Goal: Task Accomplishment & Management: Complete application form

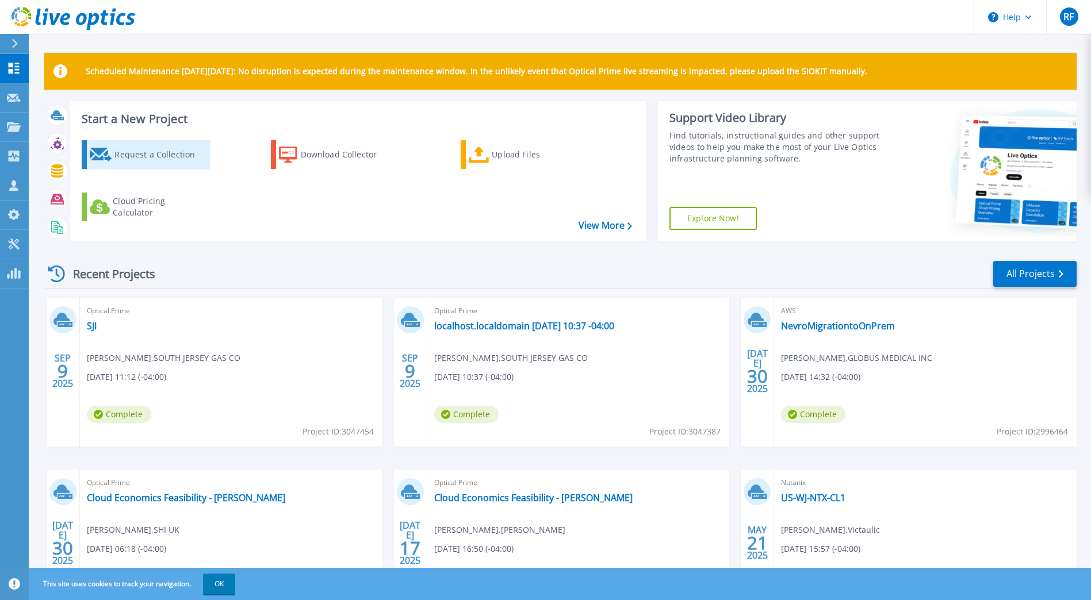
click at [160, 149] on div "Request a Collection" at bounding box center [160, 154] width 92 height 23
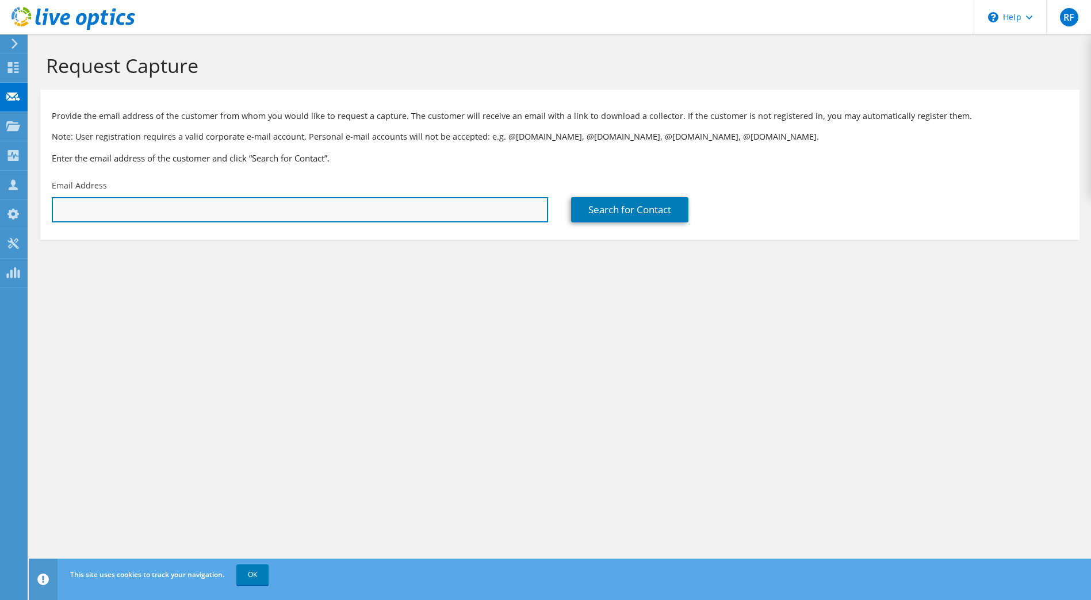
click at [423, 207] on input "text" at bounding box center [300, 209] width 496 height 25
paste input "[PERSON_NAME][DOMAIN_NAME][EMAIL_ADDRESS][PERSON_NAME][DOMAIN_NAME]"
type input "[PERSON_NAME][DOMAIN_NAME][EMAIL_ADDRESS][PERSON_NAME][DOMAIN_NAME]"
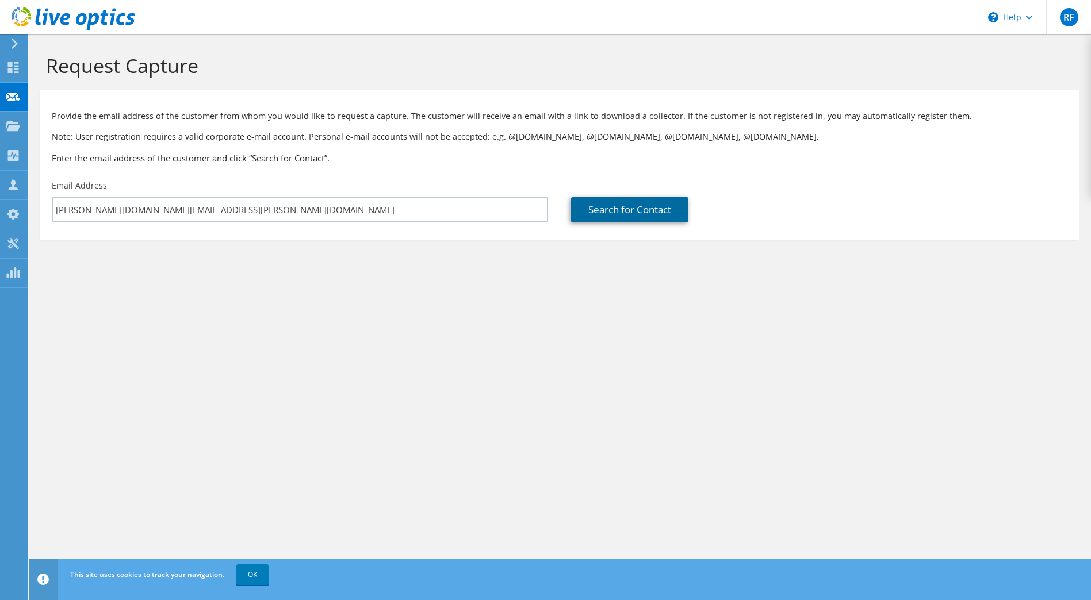
click at [597, 208] on link "Search for Contact" at bounding box center [629, 209] width 117 height 25
type input "VISHAY INTERTECHNOLOGY INC"
type input "[PERSON_NAME]"
type input "[GEOGRAPHIC_DATA]"
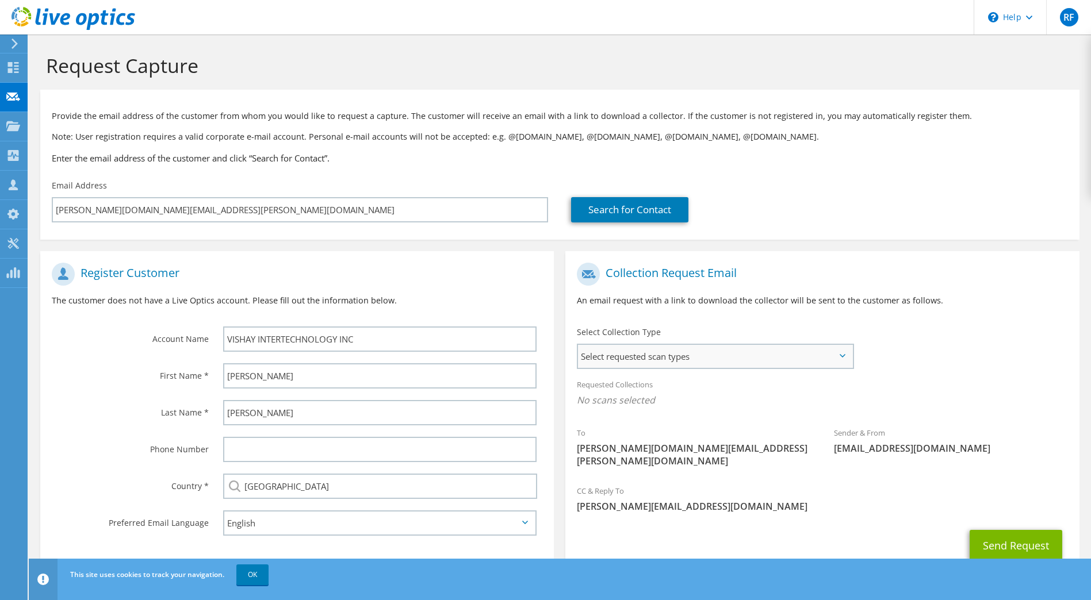
click at [760, 351] on span "Select requested scan types" at bounding box center [715, 356] width 274 height 23
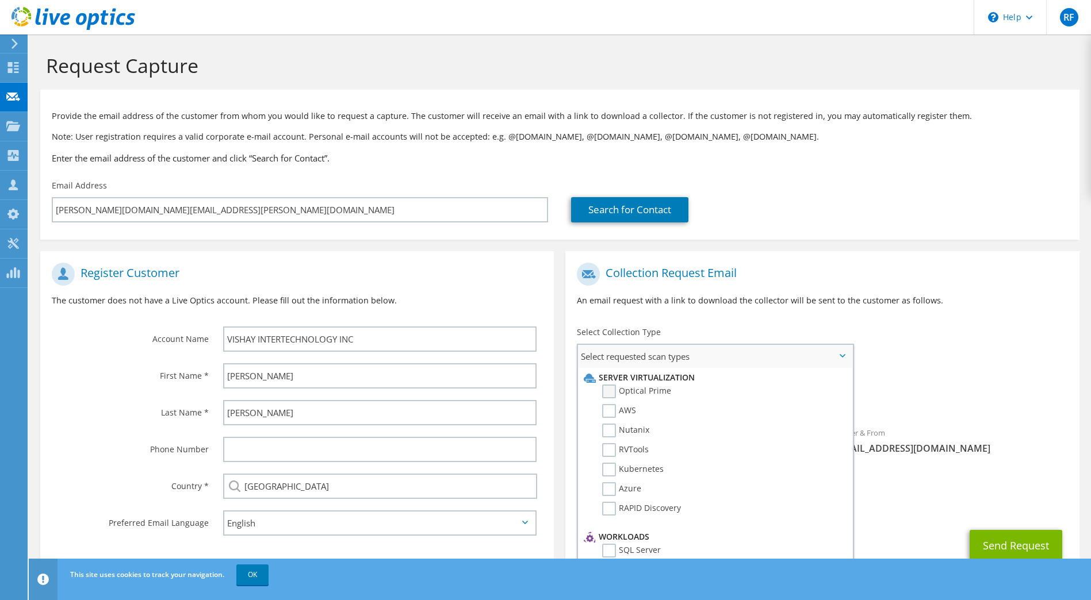
click at [655, 390] on label "Optical Prime" at bounding box center [636, 392] width 69 height 14
click at [0, 0] on input "Optical Prime" at bounding box center [0, 0] width 0 height 0
click at [1005, 534] on button "Send Request" at bounding box center [1016, 549] width 93 height 31
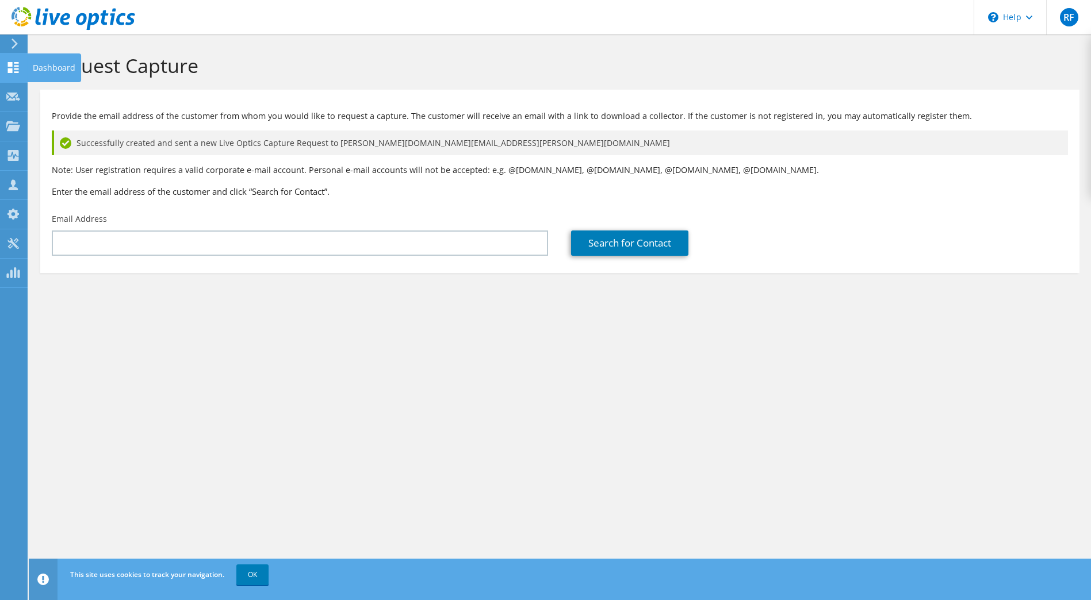
click at [35, 65] on div "Dashboard" at bounding box center [54, 67] width 54 height 29
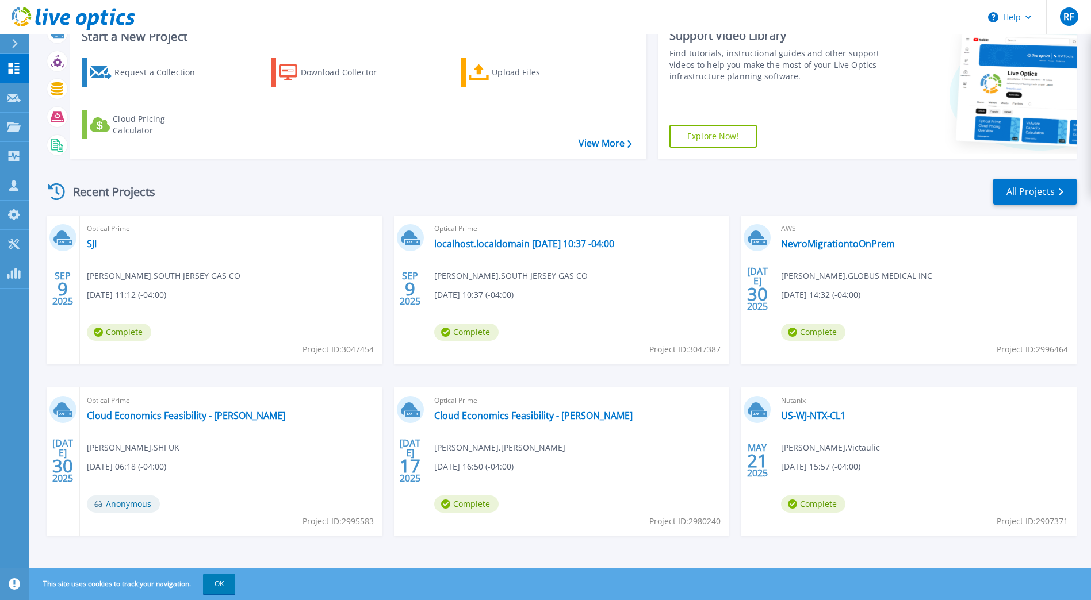
scroll to position [85, 0]
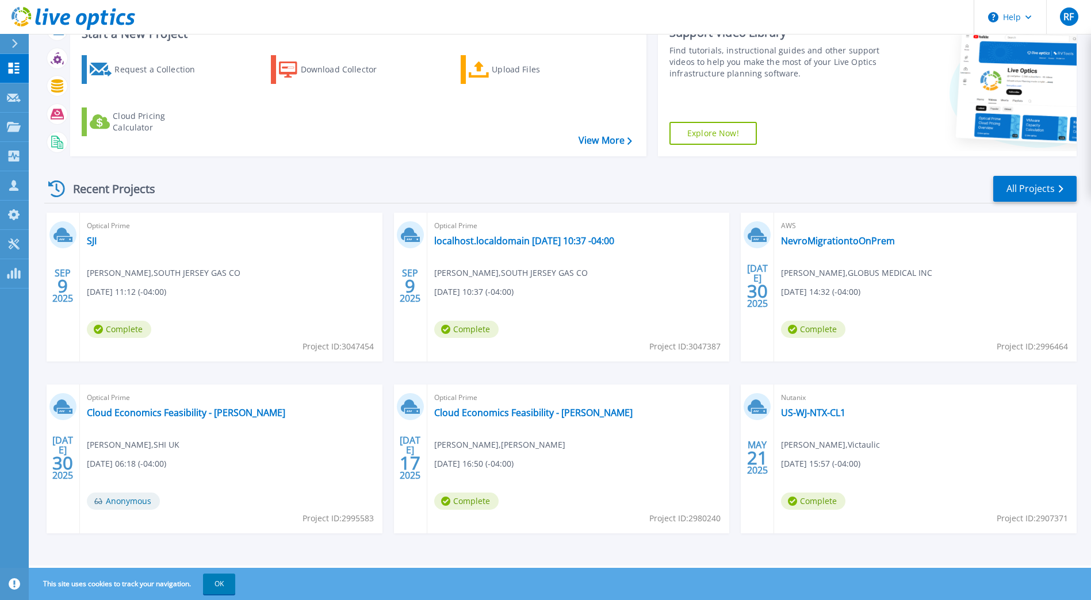
click at [557, 546] on div "SEP 9 2025 Optical Prime SJI Dustin Starn , SOUTH JERSEY GAS CO 09/09/2025, 11:…" at bounding box center [556, 385] width 1042 height 344
click at [825, 238] on link "NevroMigrationtoOnPrem" at bounding box center [838, 241] width 114 height 12
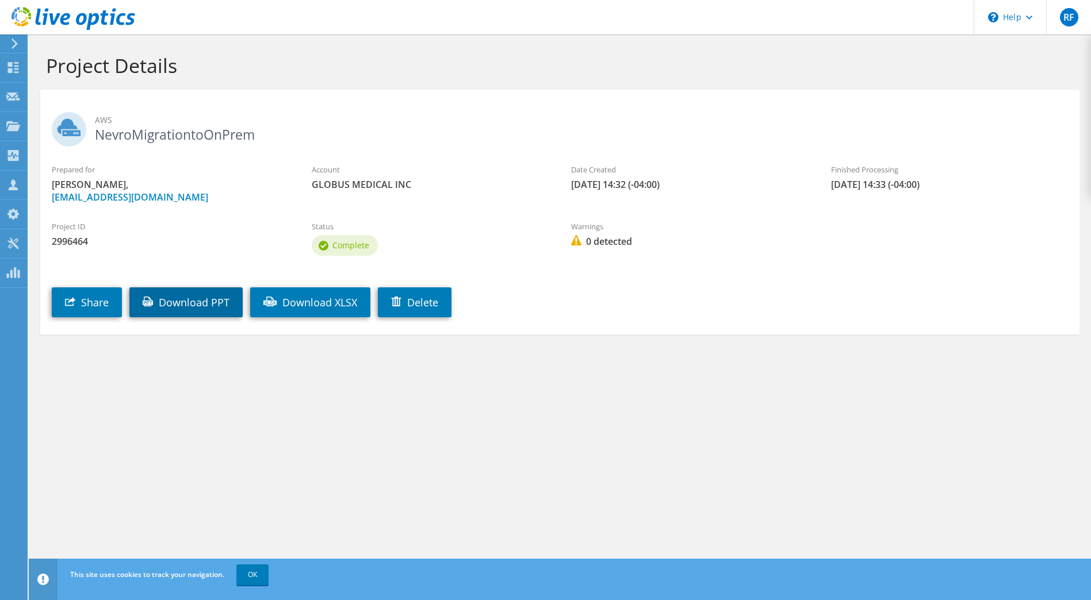
click at [157, 305] on link "Download PPT" at bounding box center [185, 303] width 113 height 30
click at [561, 453] on div "Project Details AWS NevroMigrationtoOnPrem Prepared for Steve Katin, skatin@glo…" at bounding box center [560, 318] width 1062 height 566
